Goal: Task Accomplishment & Management: Manage account settings

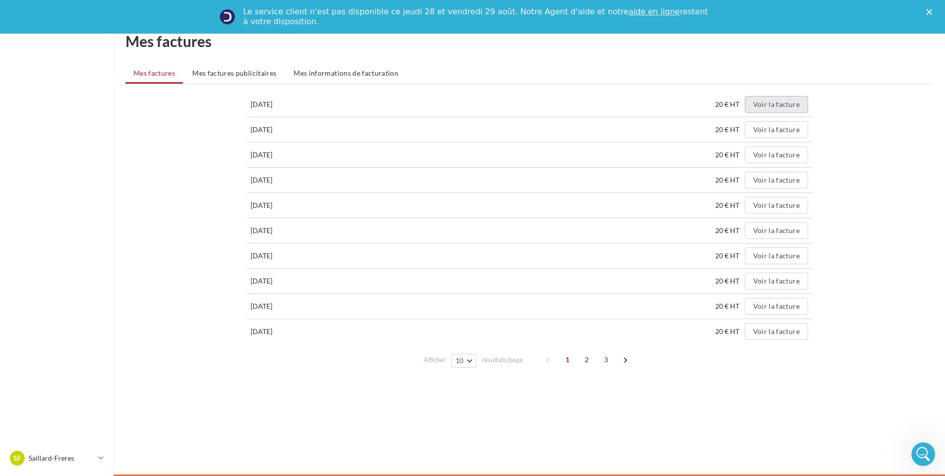
click at [769, 106] on button "Voir la facture" at bounding box center [776, 104] width 63 height 17
click at [234, 73] on span "Mes factures publicitaires" at bounding box center [234, 73] width 84 height 8
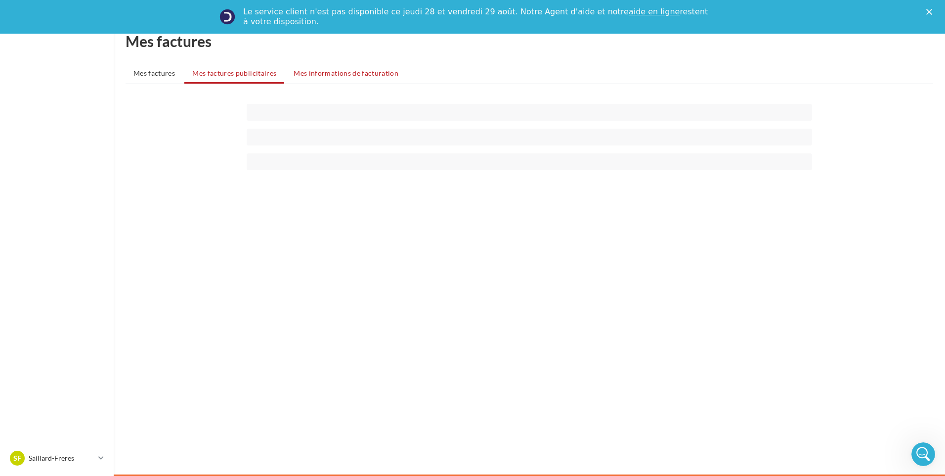
click at [329, 72] on span "Mes informations de facturation" at bounding box center [346, 73] width 105 height 8
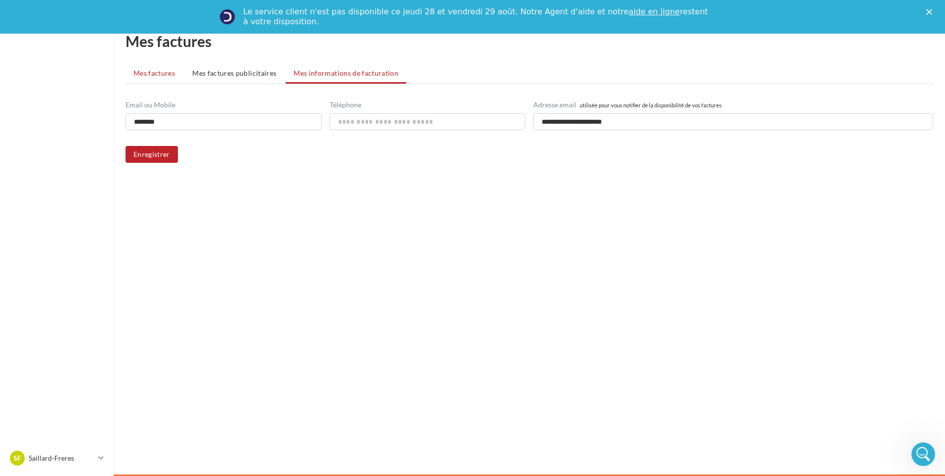
click at [171, 73] on span "Mes factures" at bounding box center [155, 73] width 42 height 8
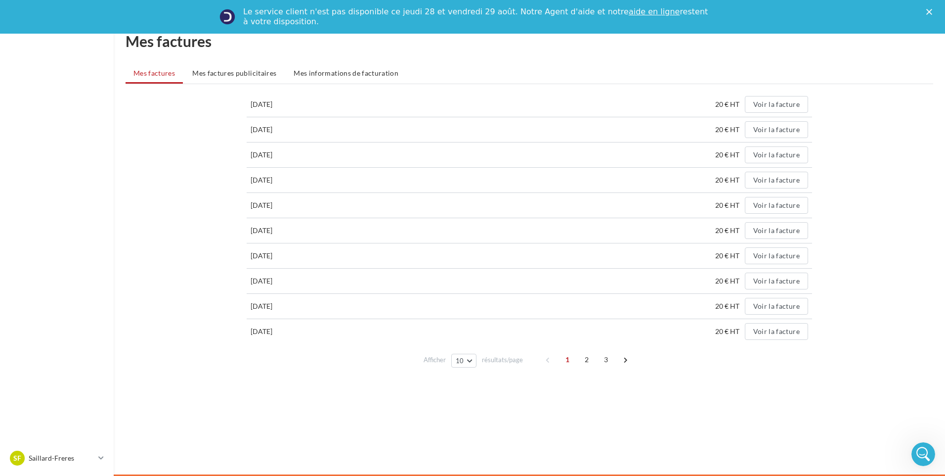
click at [926, 14] on div "Le service client n'est pas disponible [DATE][DATE] et [DATE] Notre Agent d'aid…" at bounding box center [472, 17] width 945 height 26
click at [928, 12] on icon "Fermer" at bounding box center [930, 12] width 6 height 6
